Goal: Task Accomplishment & Management: Complete application form

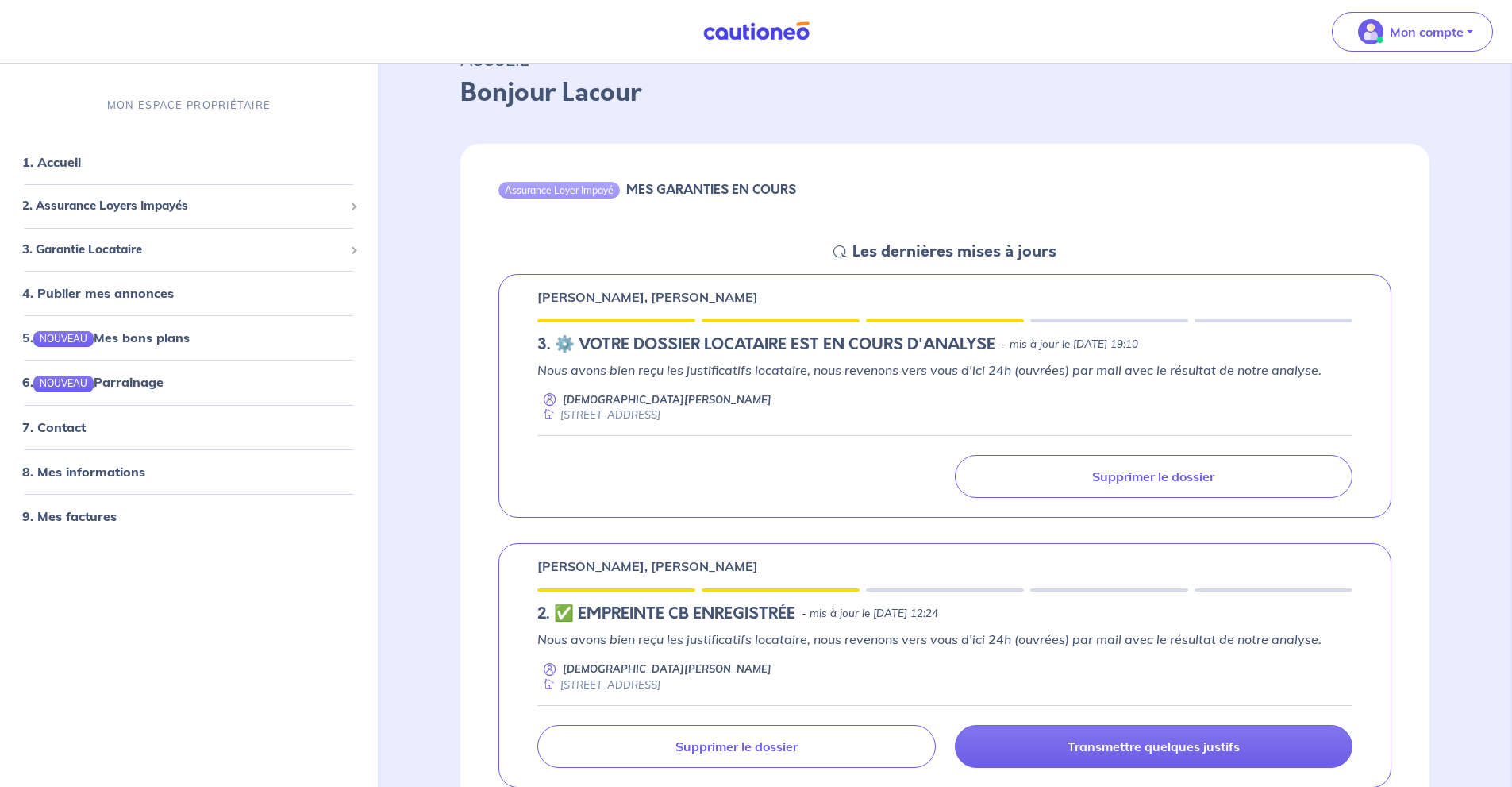
scroll to position [106, 0]
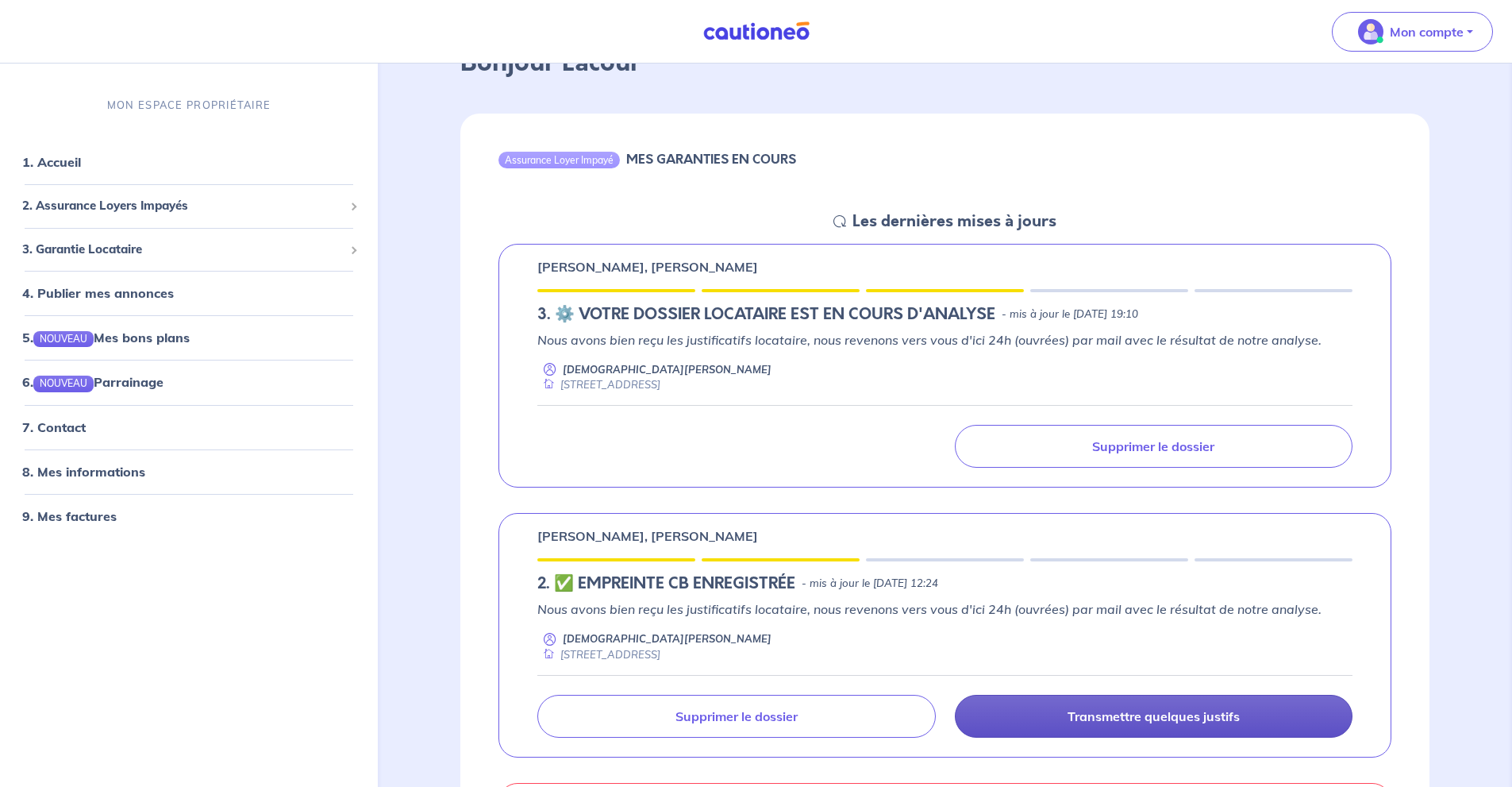
click at [1118, 704] on link "Transmettre quelques justifs" at bounding box center [1153, 715] width 397 height 43
click at [1118, 708] on p "Transmettre quelques justifs" at bounding box center [1153, 716] width 172 height 16
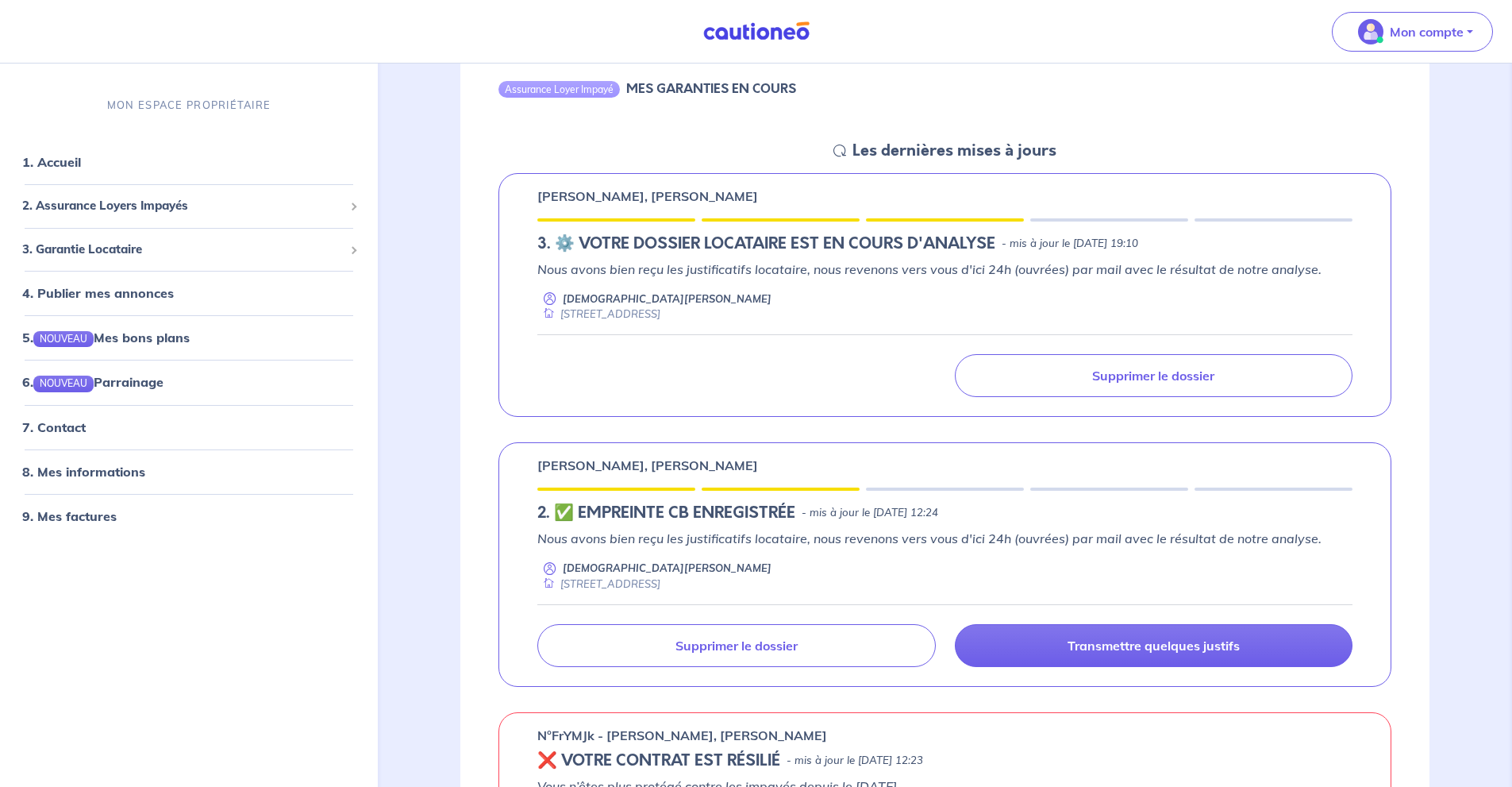
scroll to position [212, 0]
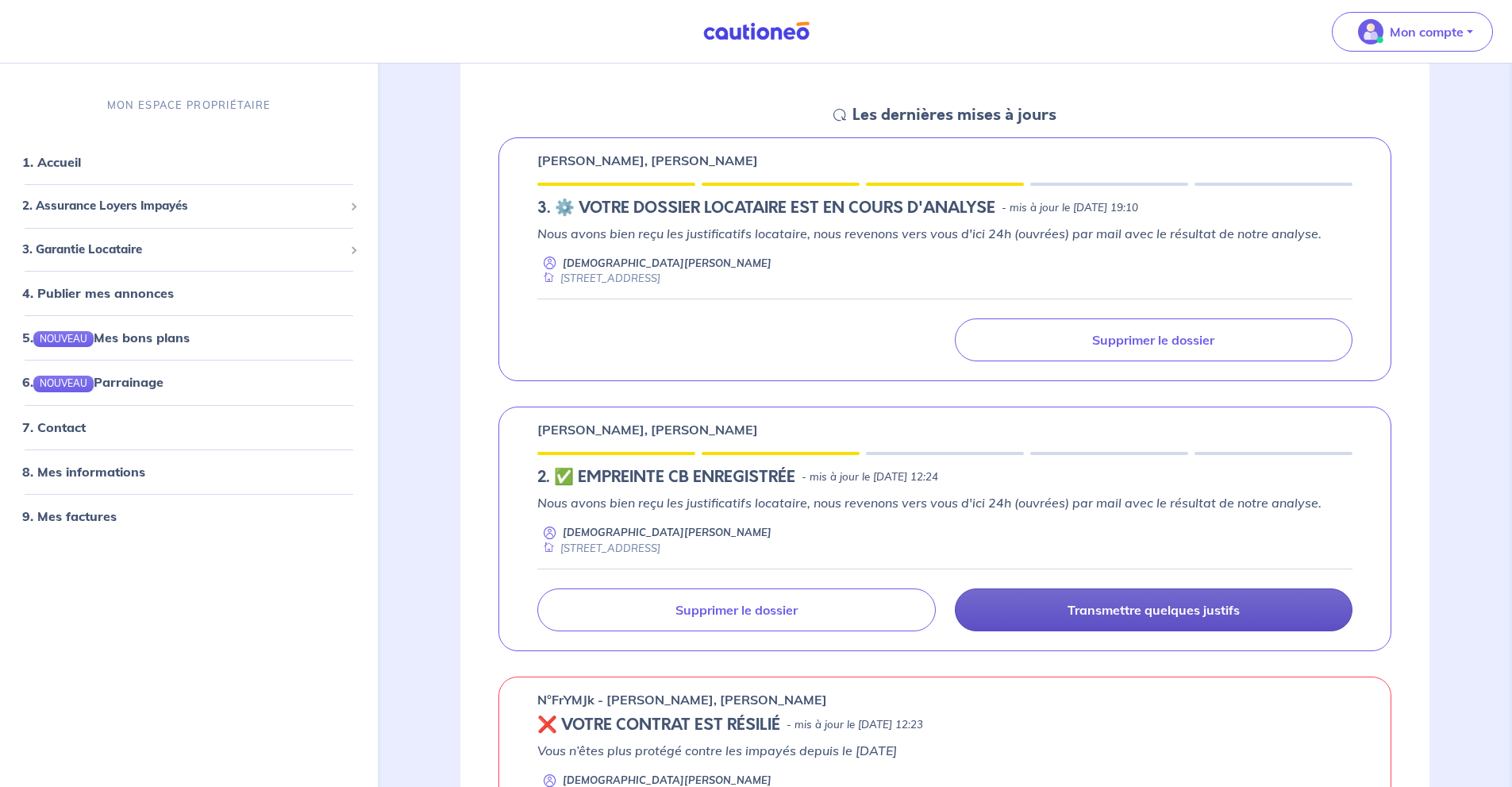
click at [1176, 608] on p "Transmettre quelques justifs" at bounding box center [1153, 610] width 172 height 16
click at [1173, 607] on p "Transmettre quelques justifs" at bounding box center [1153, 610] width 172 height 16
click at [1172, 606] on p "Transmettre quelques justifs" at bounding box center [1153, 610] width 172 height 16
click at [1165, 602] on p "Transmettre quelques justifs" at bounding box center [1153, 610] width 172 height 16
click at [1162, 600] on link "Transmettre quelques justifs" at bounding box center [1153, 609] width 397 height 43
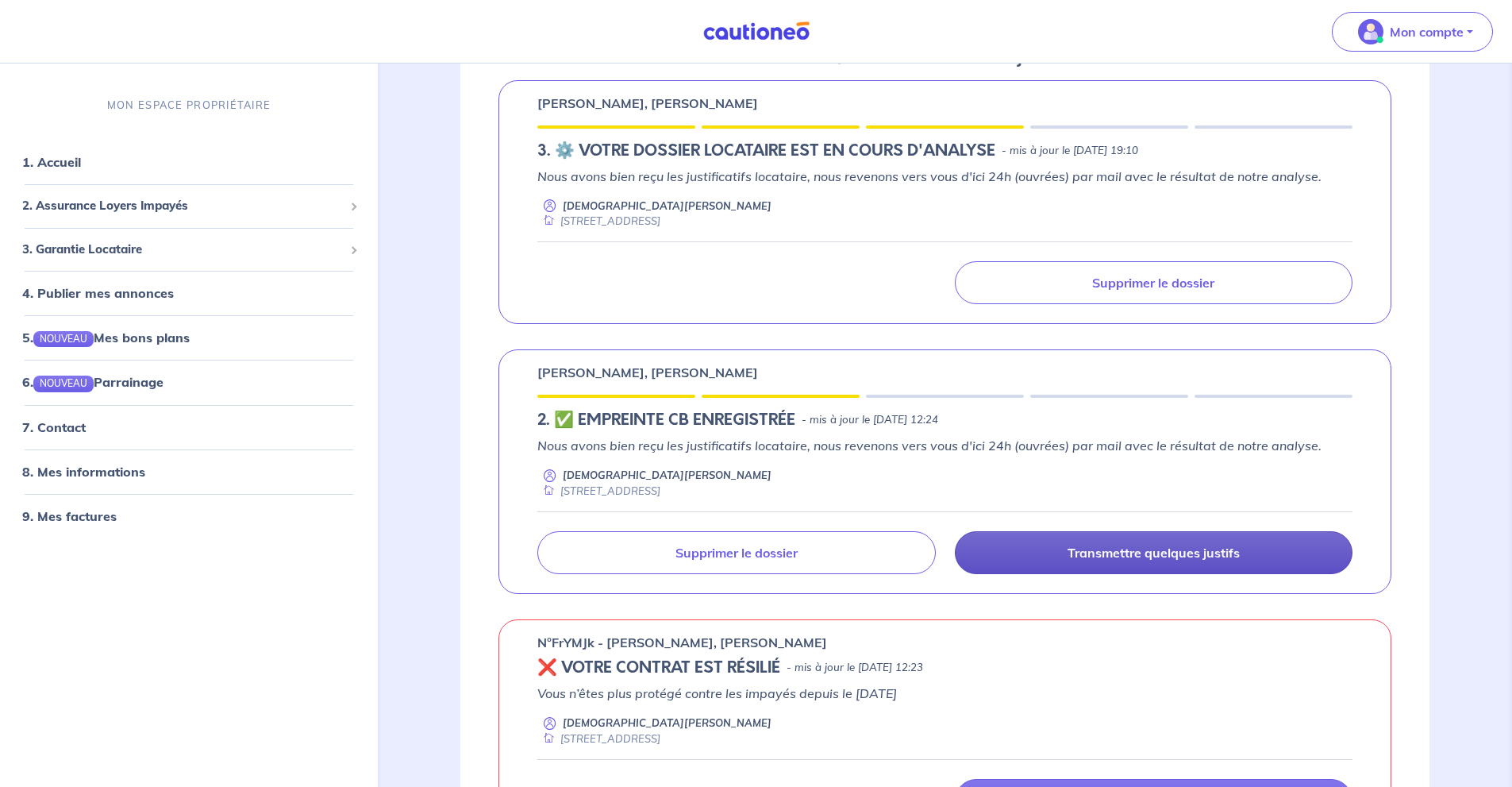
scroll to position [318, 0]
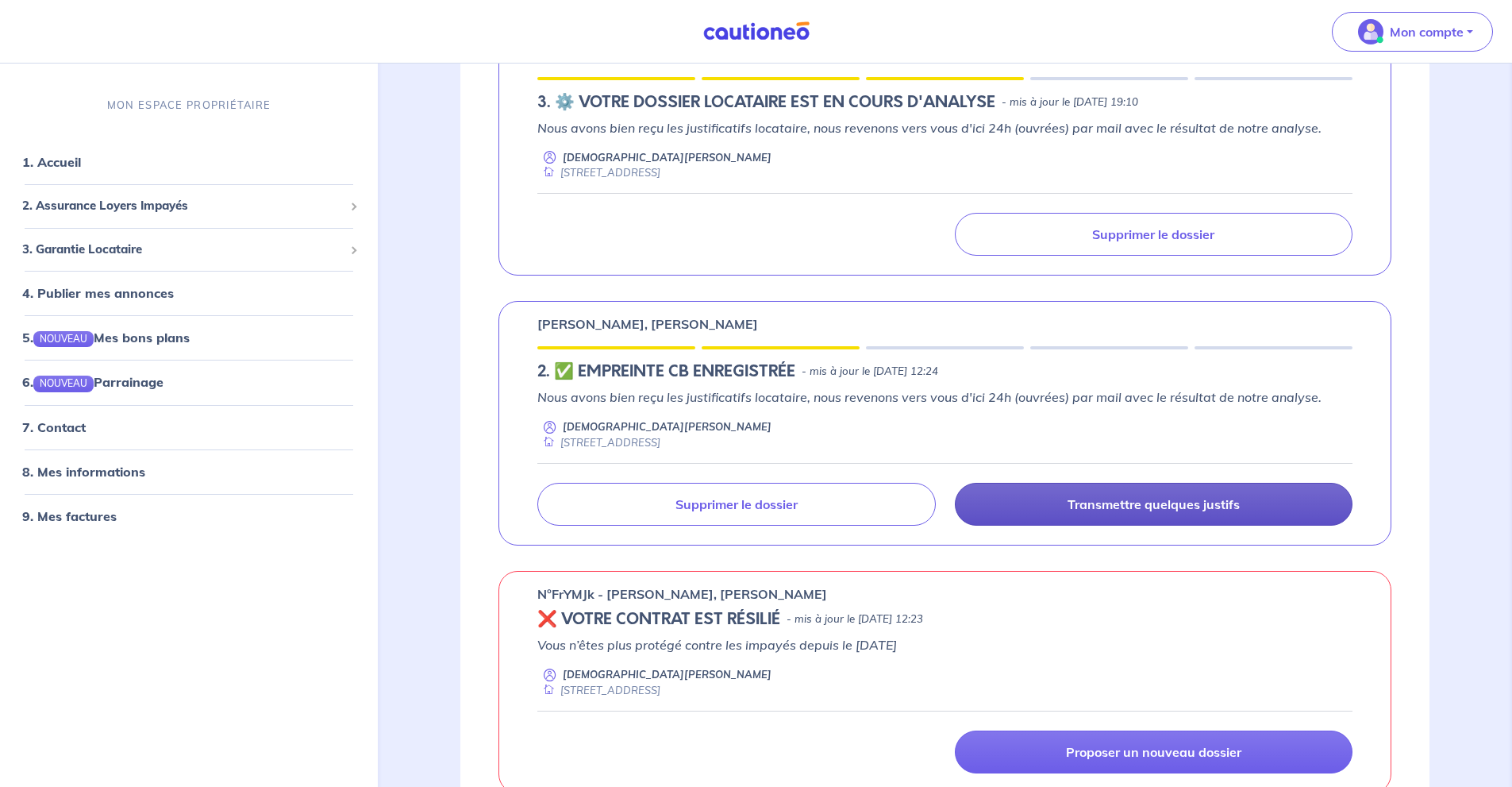
click at [1191, 517] on link "Transmettre quelques justifs" at bounding box center [1153, 504] width 397 height 43
click at [1190, 513] on link "Transmettre quelques justifs" at bounding box center [1153, 504] width 397 height 43
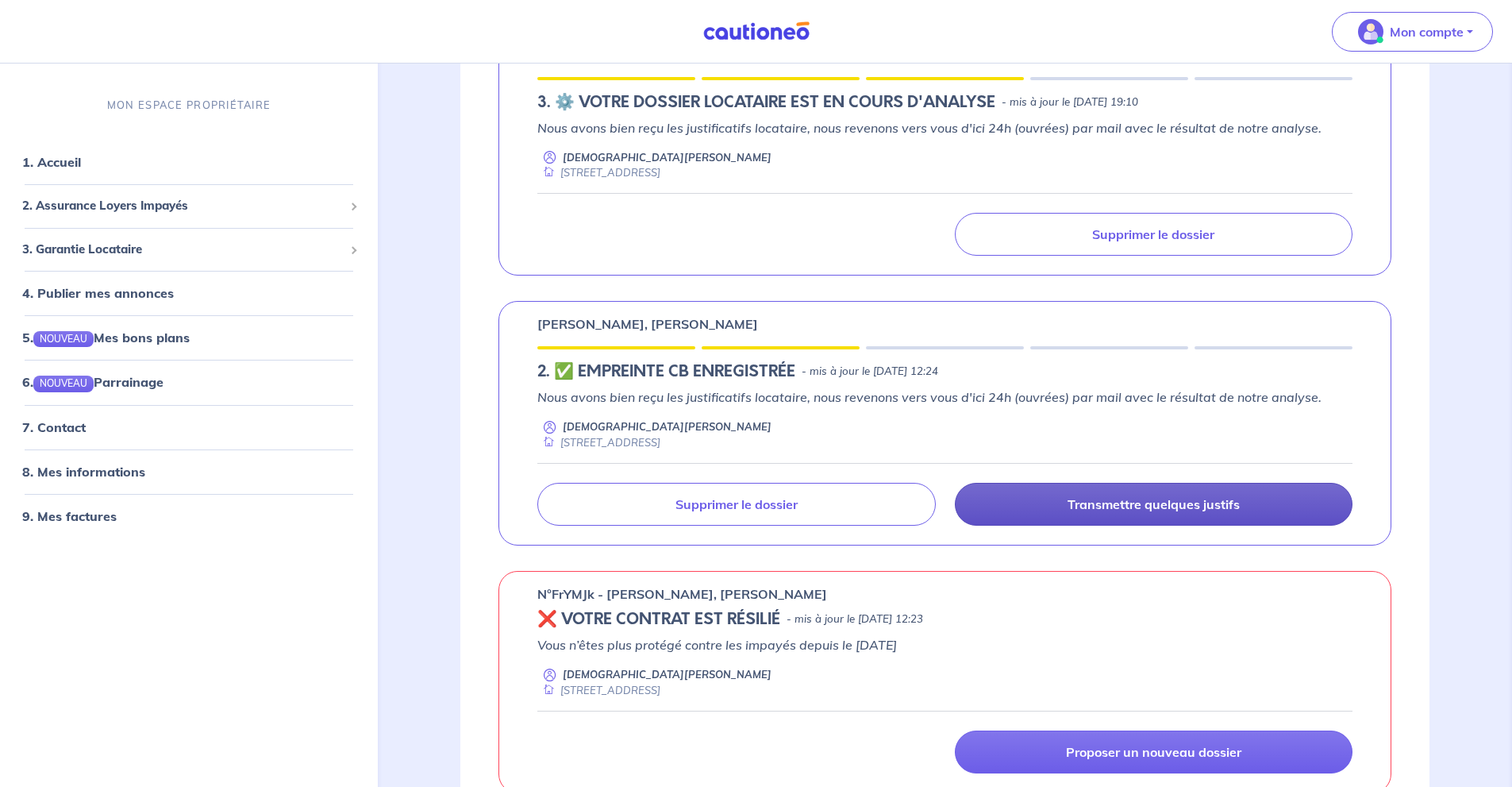
click at [1190, 513] on link "Transmettre quelques justifs" at bounding box center [1153, 504] width 397 height 43
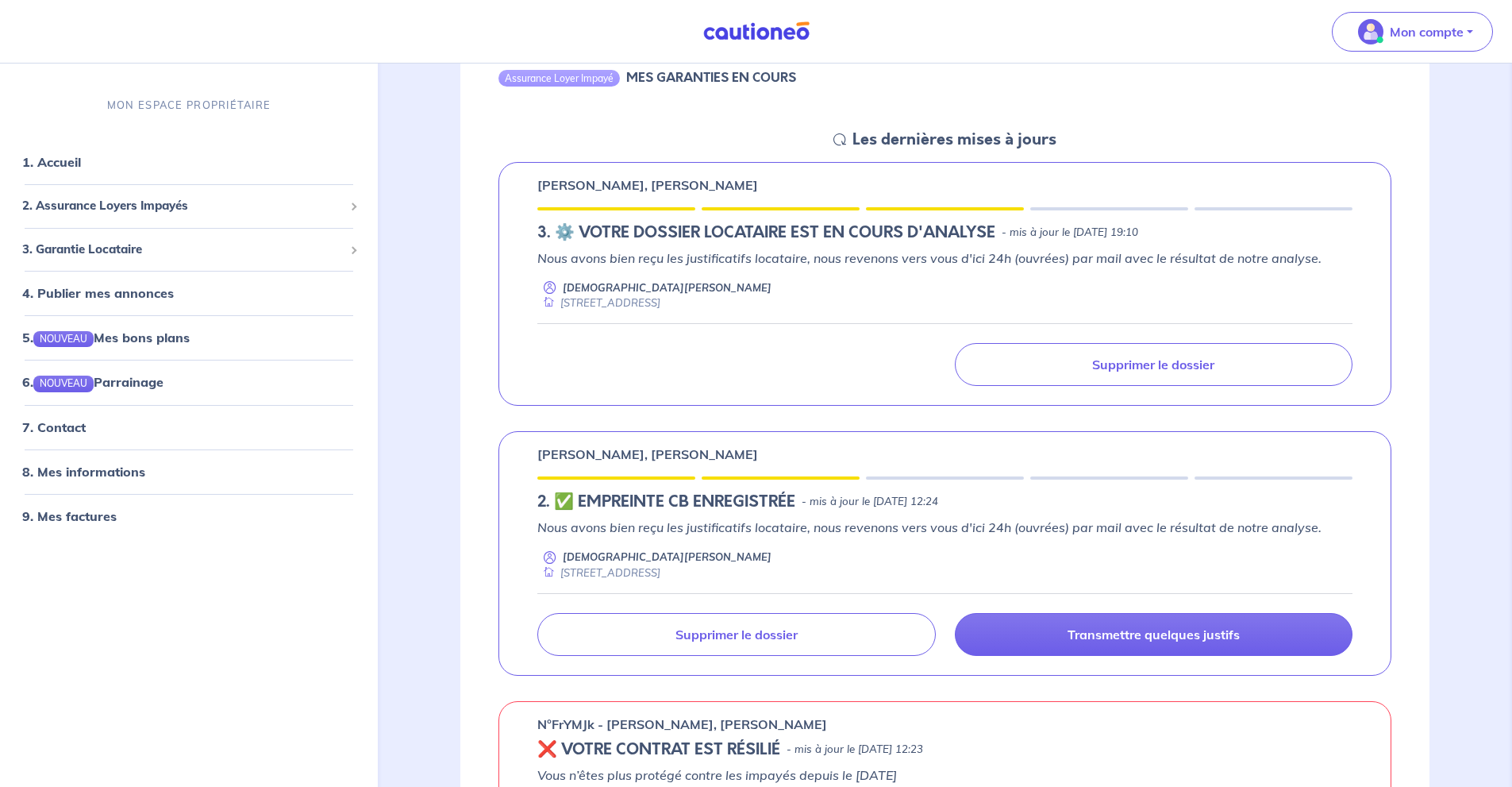
scroll to position [212, 0]
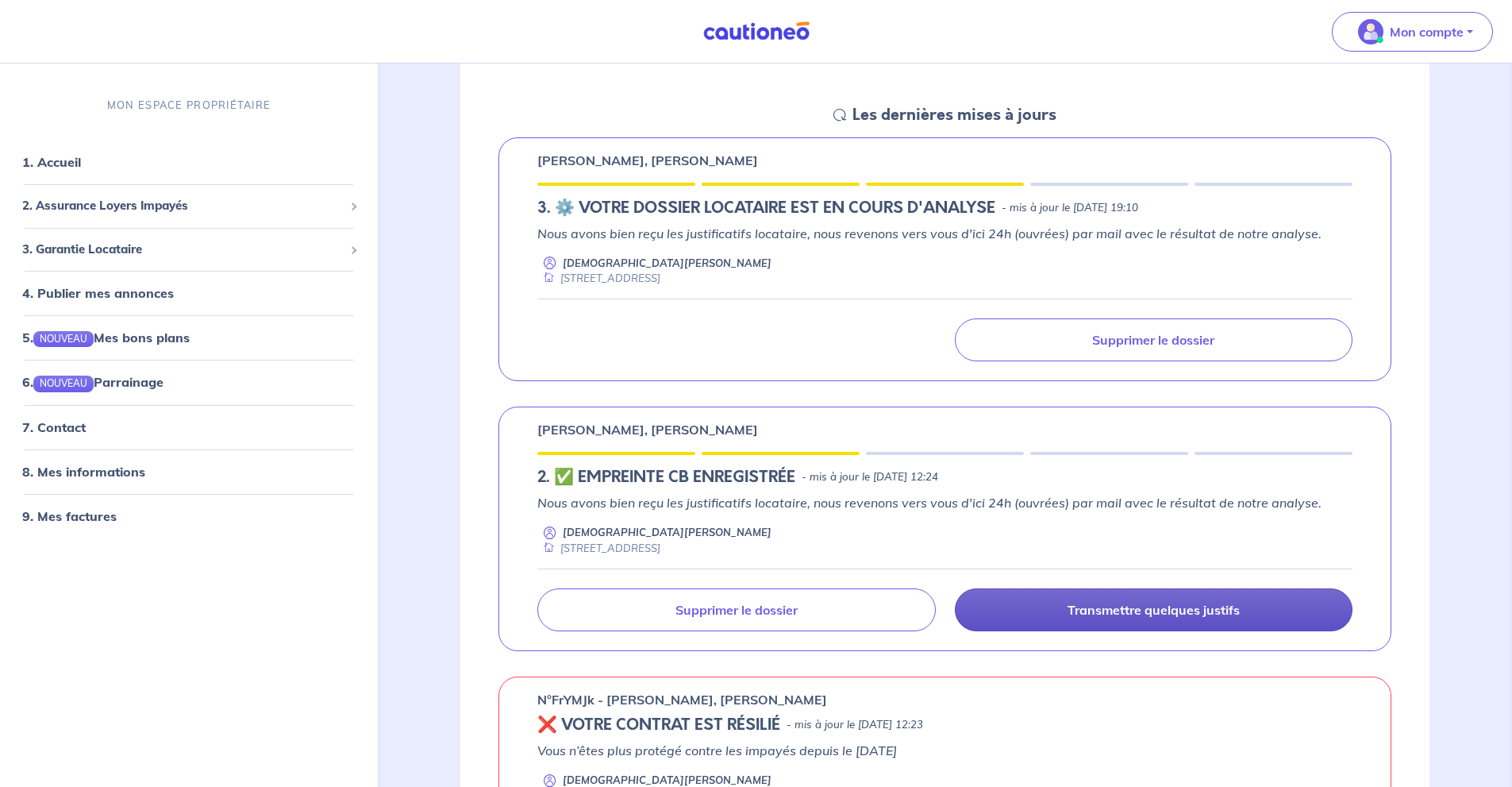
click at [1216, 608] on p "Transmettre quelques justifs" at bounding box center [1153, 610] width 172 height 16
click at [1172, 615] on p "Transmettre quelques justifs" at bounding box center [1153, 610] width 172 height 16
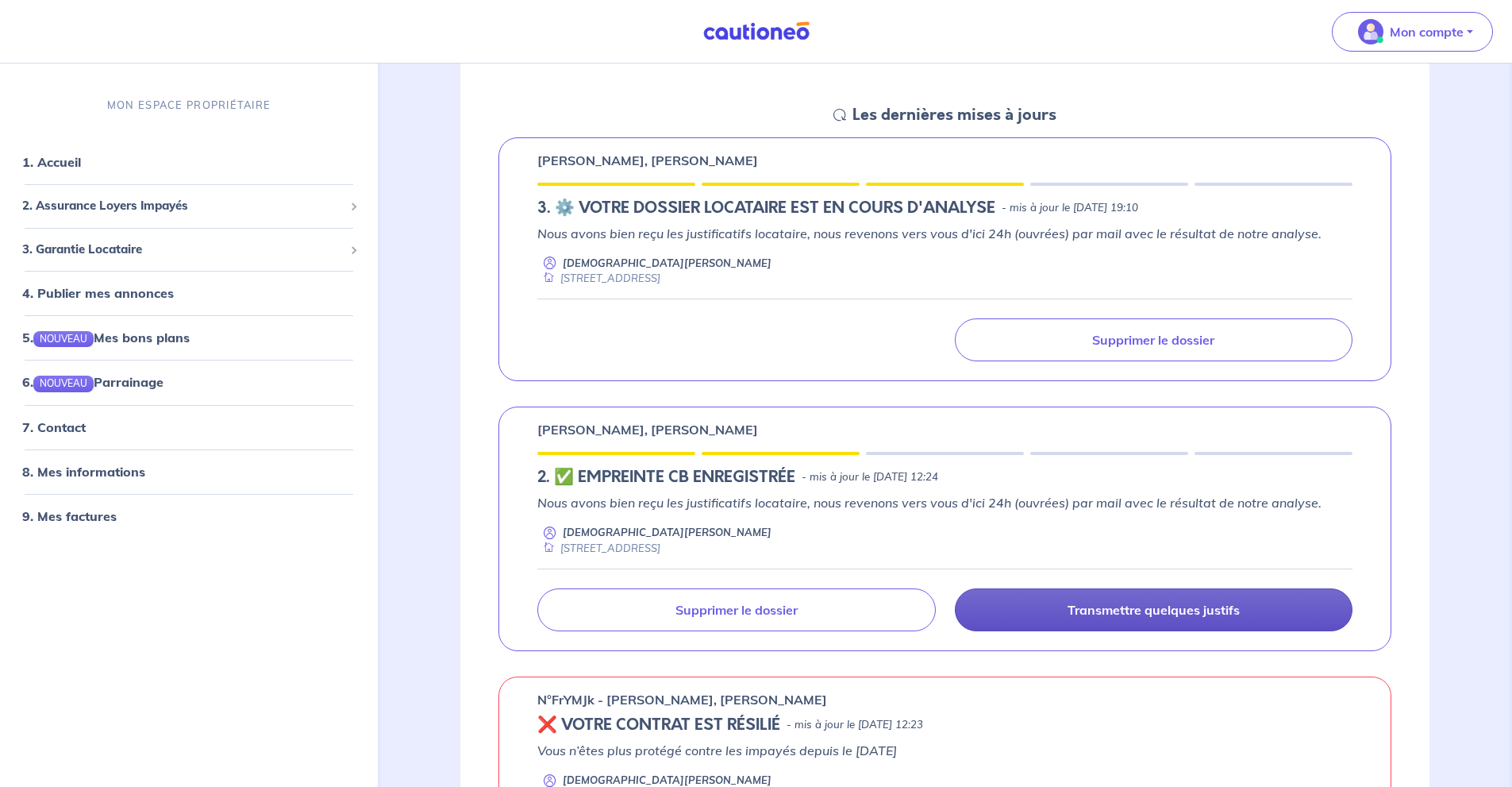
click at [1172, 615] on p "Transmettre quelques justifs" at bounding box center [1153, 610] width 172 height 16
